Goal: Task Accomplishment & Management: Complete application form

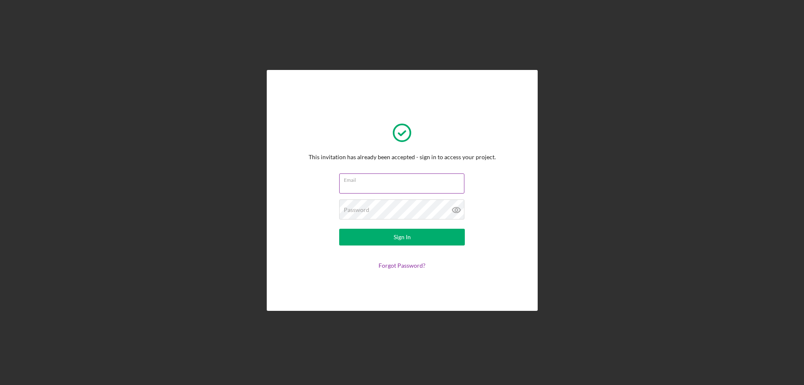
click at [371, 183] on input "Email" at bounding box center [401, 183] width 125 height 20
type input "[EMAIL_ADDRESS][DOMAIN_NAME]"
click at [339, 229] on button "Sign In" at bounding box center [402, 237] width 126 height 17
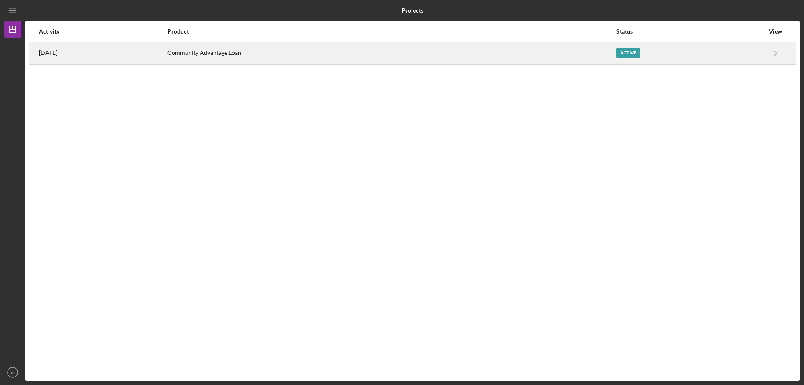
click at [640, 54] on div "Active" at bounding box center [628, 53] width 24 height 10
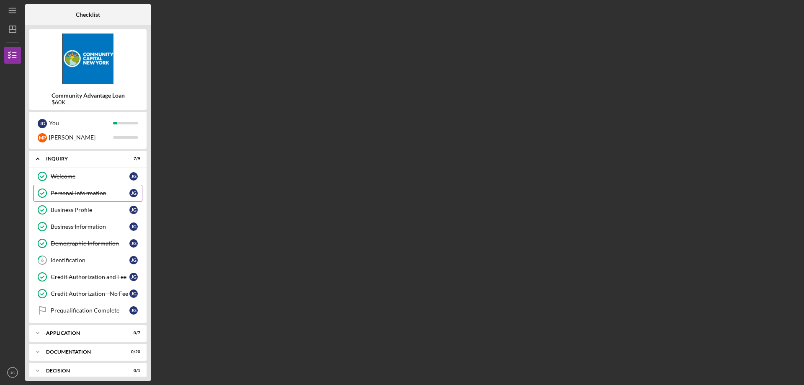
click at [66, 198] on link "Personal Information Personal Information [PERSON_NAME]" at bounding box center [87, 193] width 109 height 17
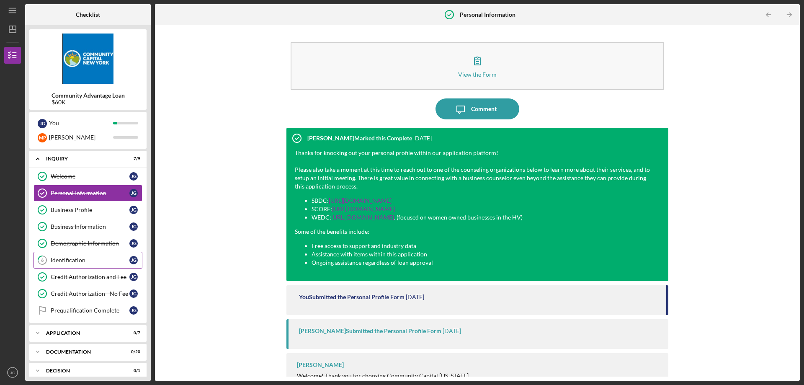
click at [63, 258] on div "Identification" at bounding box center [90, 260] width 79 height 7
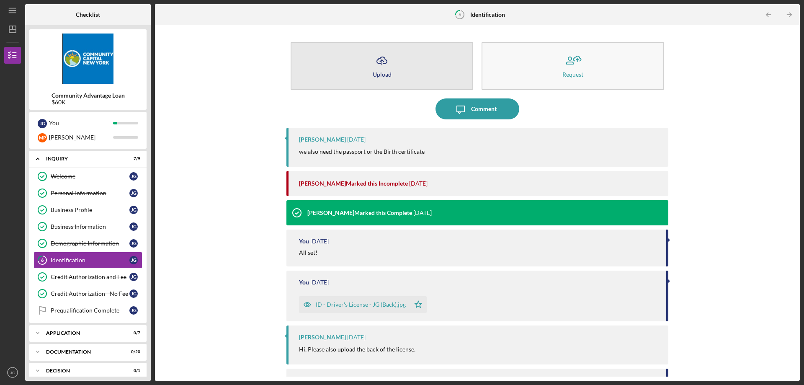
click at [376, 66] on icon "Icon/Upload" at bounding box center [381, 60] width 21 height 21
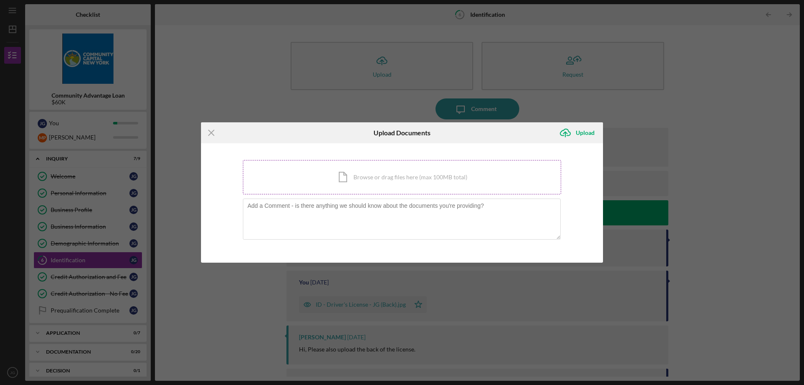
click at [363, 178] on div "Icon/Document Browse or drag files here (max 100MB total) Tap to choose files o…" at bounding box center [402, 177] width 318 height 34
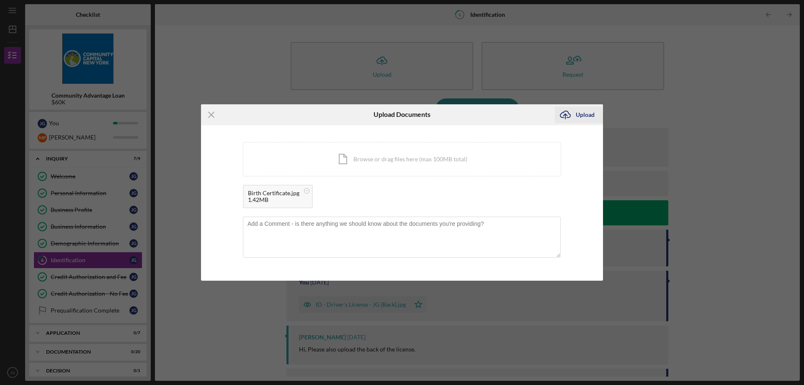
click at [584, 113] on div "Upload" at bounding box center [585, 114] width 19 height 17
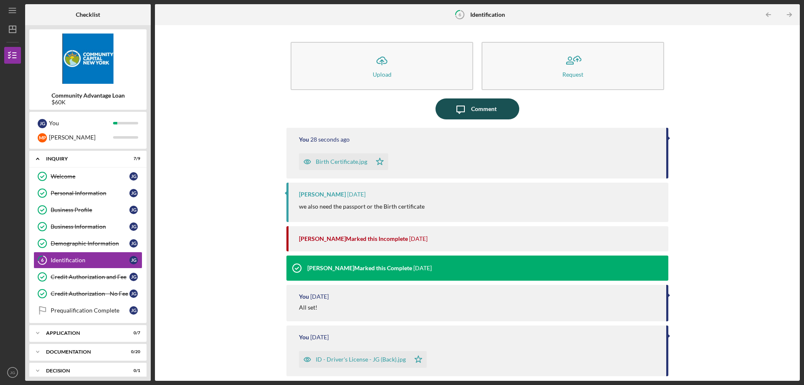
click at [497, 114] on button "Icon/Message Comment" at bounding box center [477, 108] width 84 height 21
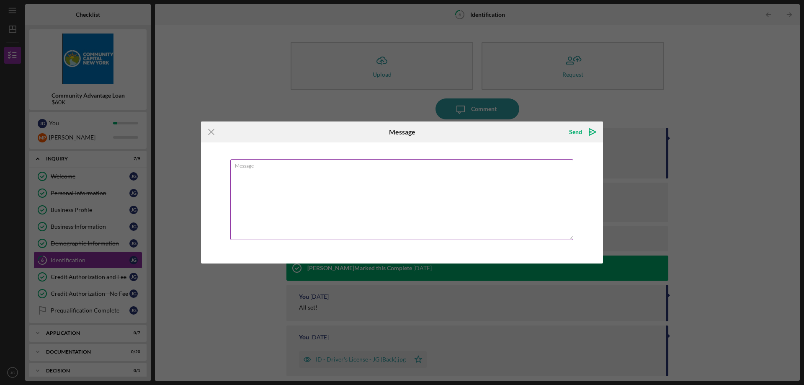
click at [363, 201] on textarea "Message" at bounding box center [401, 199] width 343 height 81
type textarea "Got it! thanks"
click at [575, 136] on div "Send" at bounding box center [575, 132] width 13 height 17
